Goal: Complete application form

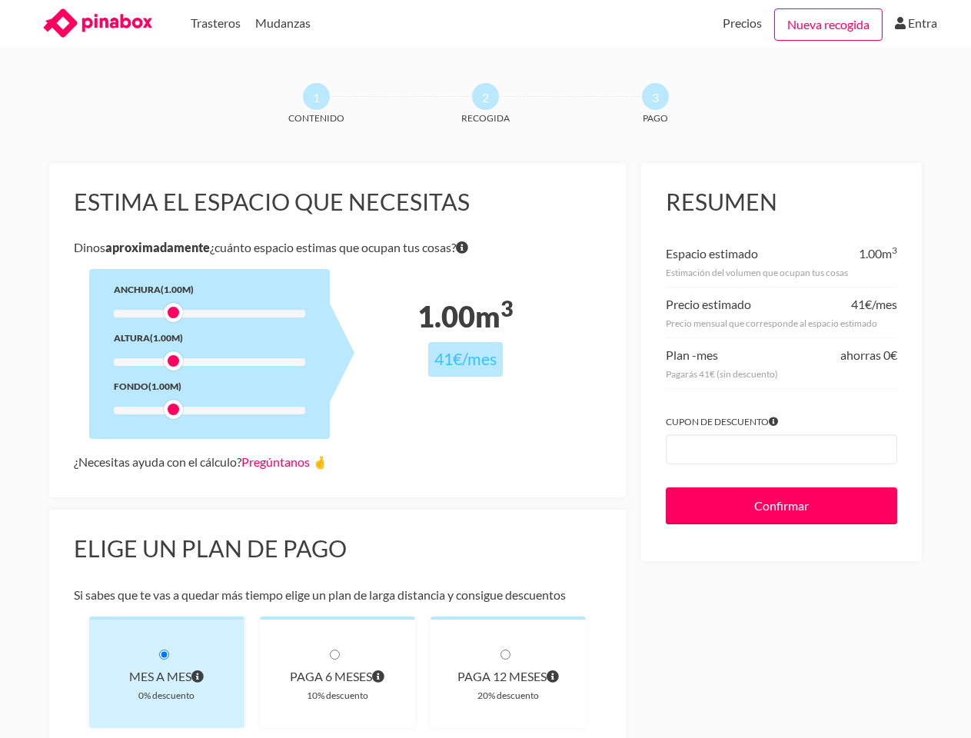
click at [209, 314] on div at bounding box center [209, 314] width 191 height 8
click at [173, 312] on div at bounding box center [209, 314] width 191 height 8
click at [209, 362] on div at bounding box center [209, 362] width 191 height 8
click at [173, 361] on div at bounding box center [209, 362] width 191 height 8
click at [209, 411] on div at bounding box center [209, 411] width 191 height 8
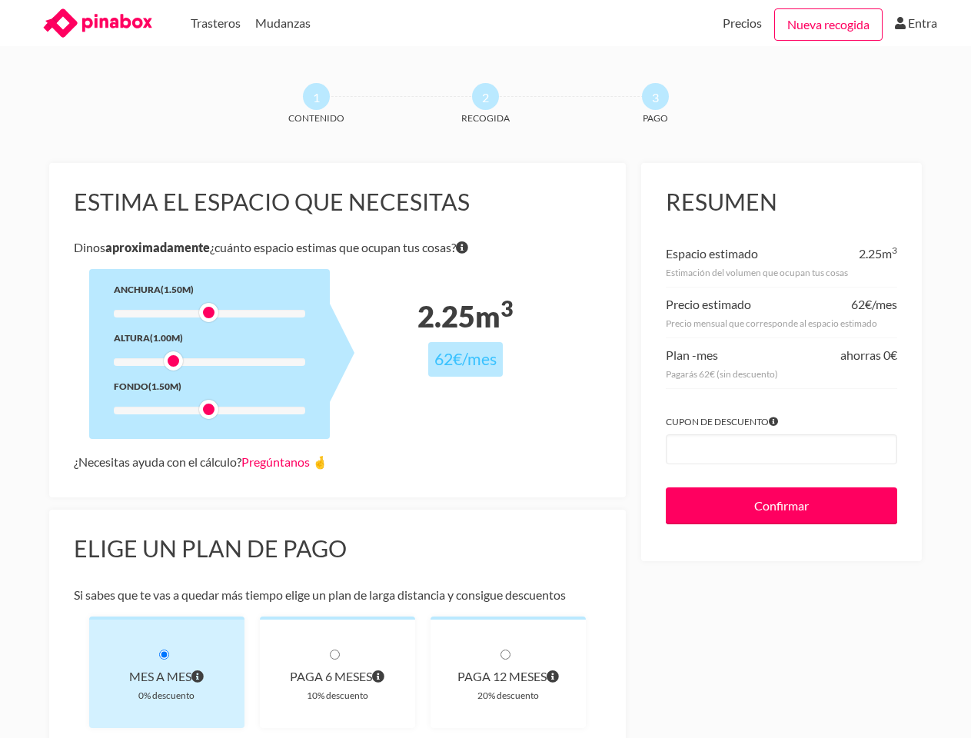
click at [173, 409] on div at bounding box center [209, 411] width 191 height 8
click at [288, 461] on link "Pregúntanos 🤞" at bounding box center [284, 461] width 86 height 15
click at [167, 672] on div "Mes a mes" at bounding box center [167, 677] width 106 height 22
click at [337, 672] on div "paga 6 meses" at bounding box center [337, 677] width 106 height 22
radio input "true"
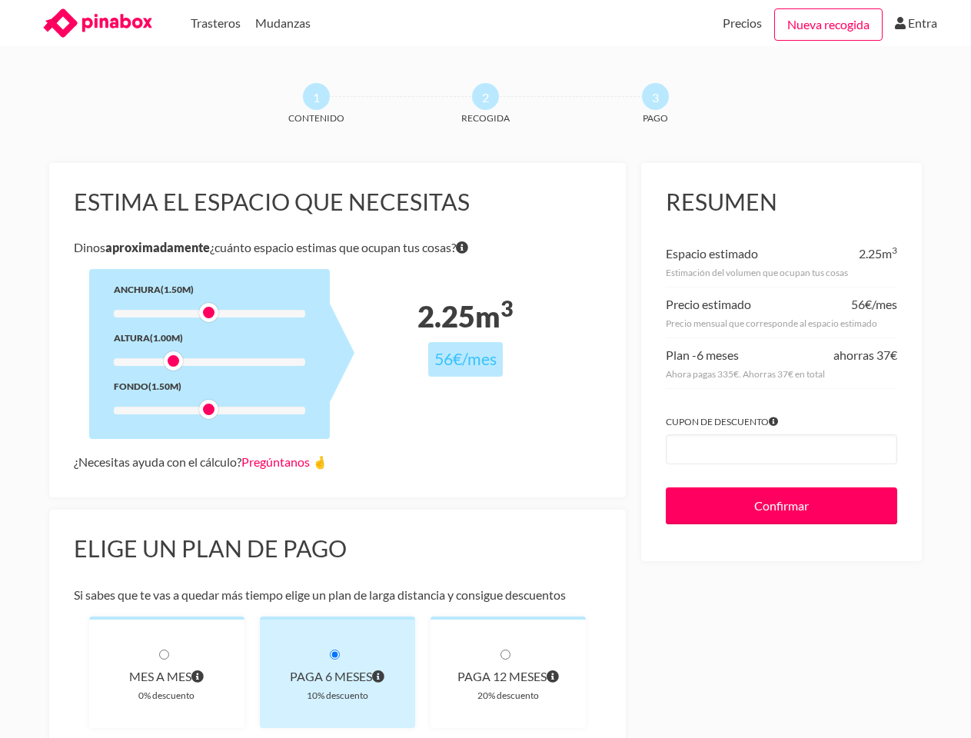
click at [508, 672] on div "paga 12 meses" at bounding box center [508, 677] width 106 height 22
radio input "true"
